Goal: Information Seeking & Learning: Find specific fact

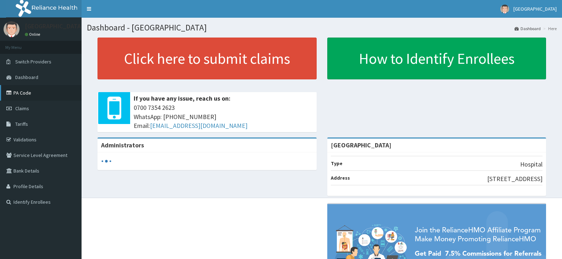
click at [27, 95] on link "PA Code" at bounding box center [40, 93] width 81 height 16
click at [19, 124] on span "Tariffs" at bounding box center [21, 124] width 13 height 6
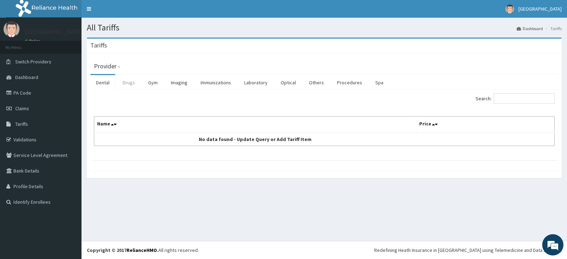
click at [131, 84] on link "Drugs" at bounding box center [129, 82] width 24 height 15
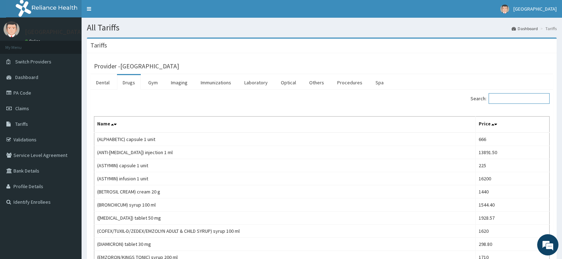
click at [527, 98] on input "Search:" at bounding box center [518, 98] width 61 height 11
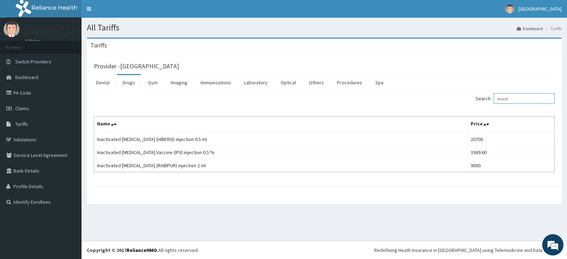
type input "inacti"
